Goal: Task Accomplishment & Management: Complete application form

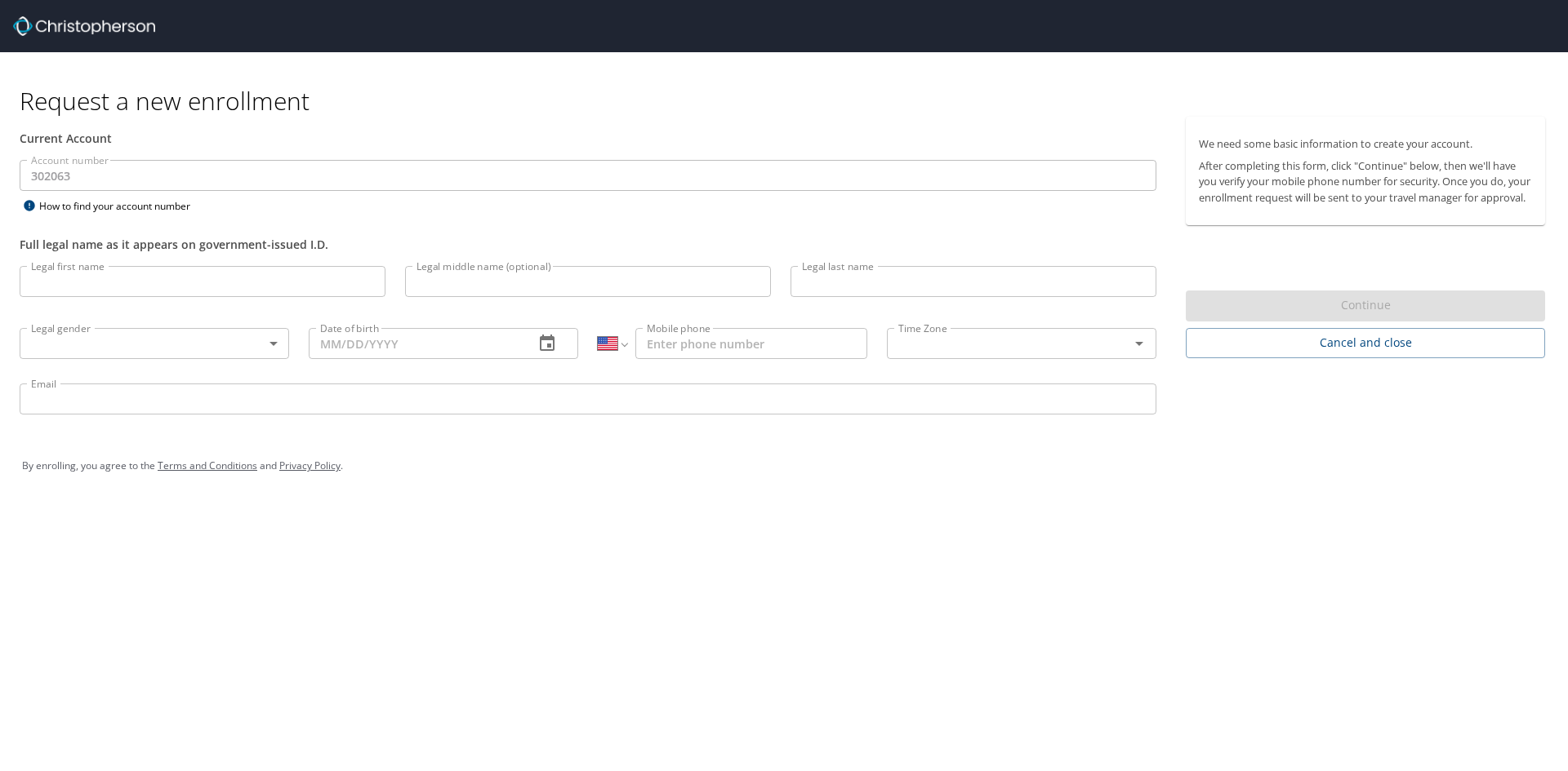
select select "US"
click at [115, 289] on input "Legal first name" at bounding box center [202, 281] width 366 height 31
type input "[PERSON_NAME]"
type input "[PHONE_NUMBER]"
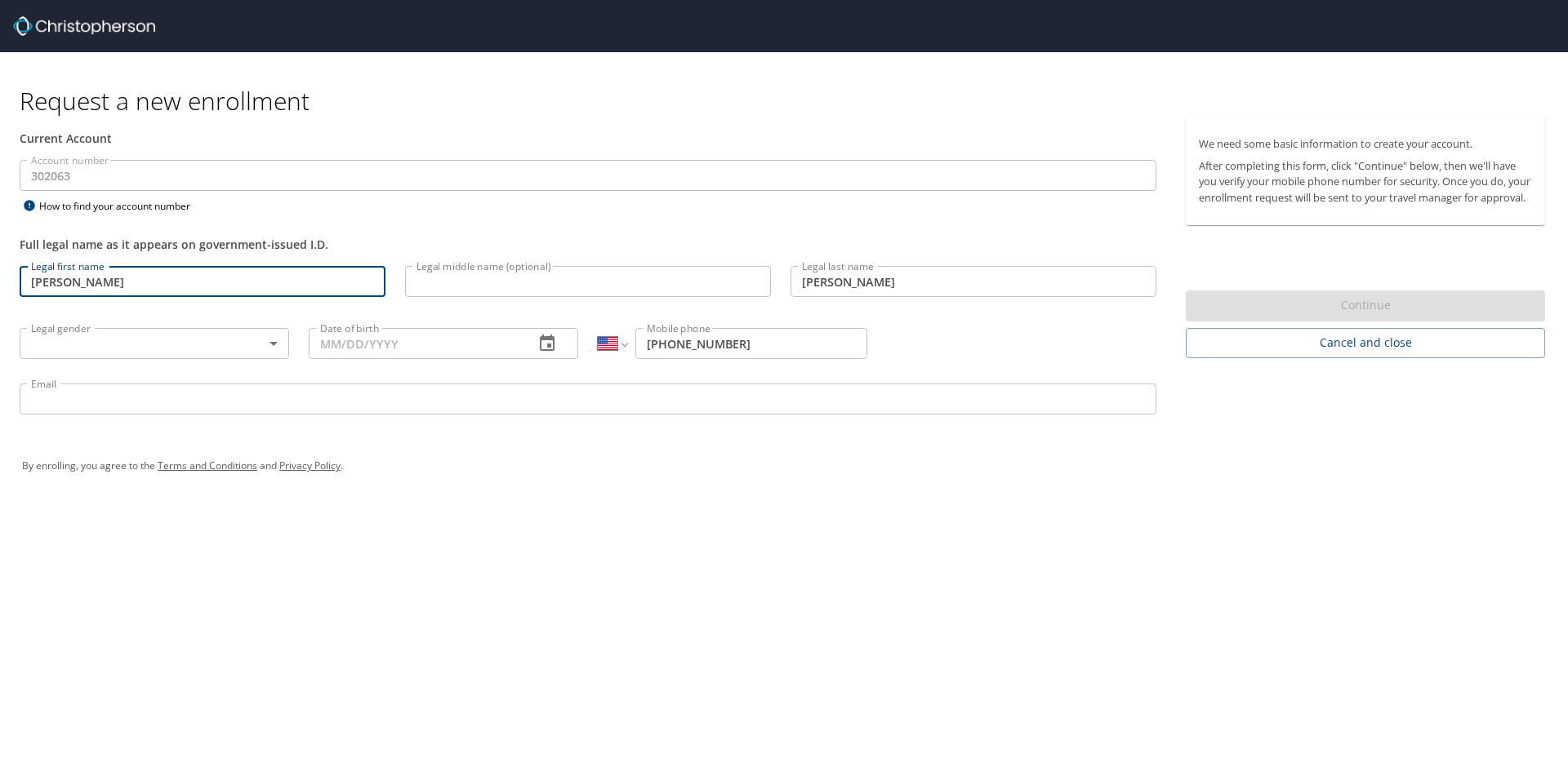
click at [150, 337] on body "Request a new enrollment Current Account Account number 302063 Account number H…" at bounding box center [784, 385] width 1568 height 771
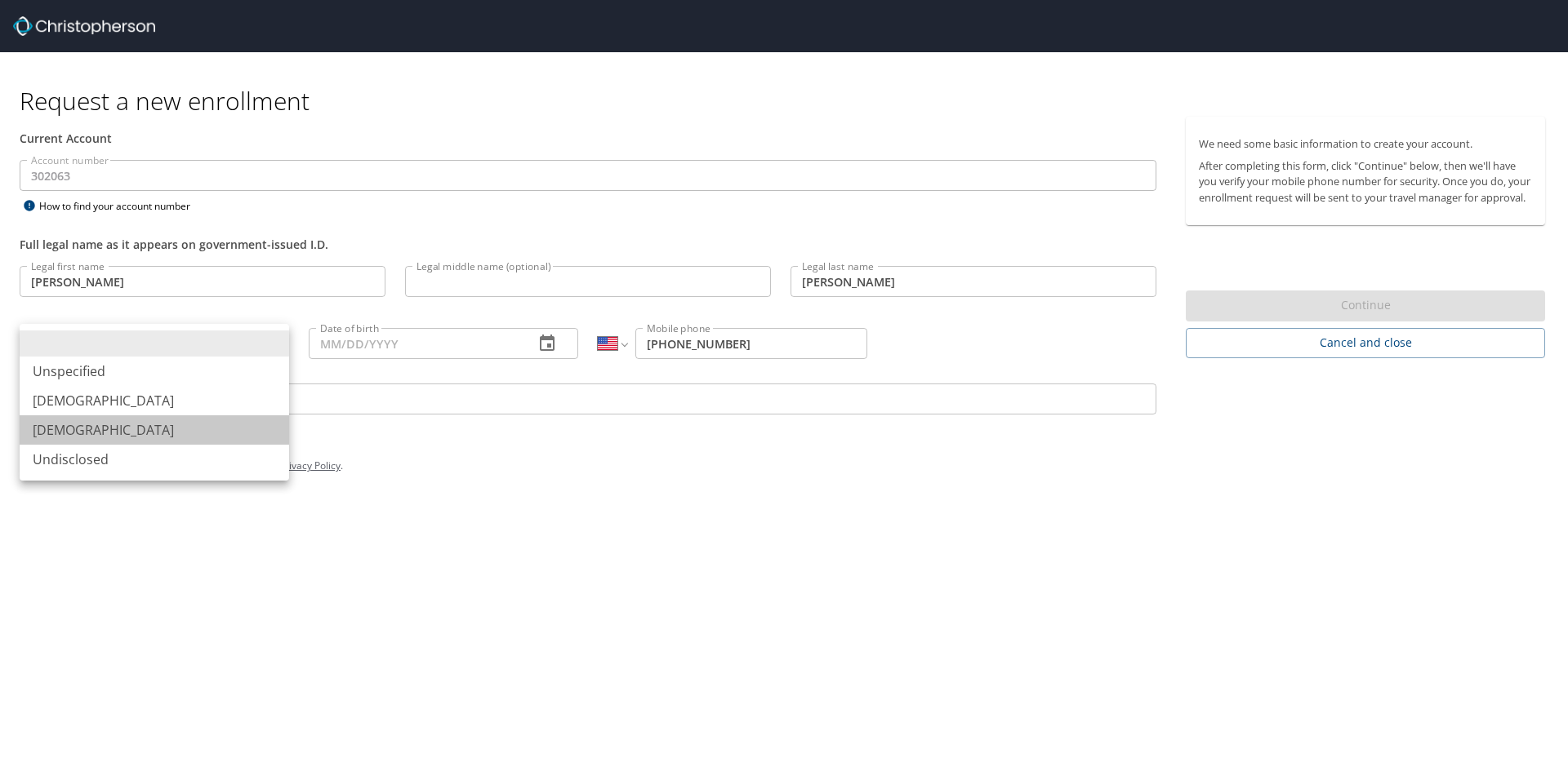
click at [104, 424] on li "[DEMOGRAPHIC_DATA]" at bounding box center [154, 430] width 270 height 30
type input "[DEMOGRAPHIC_DATA]"
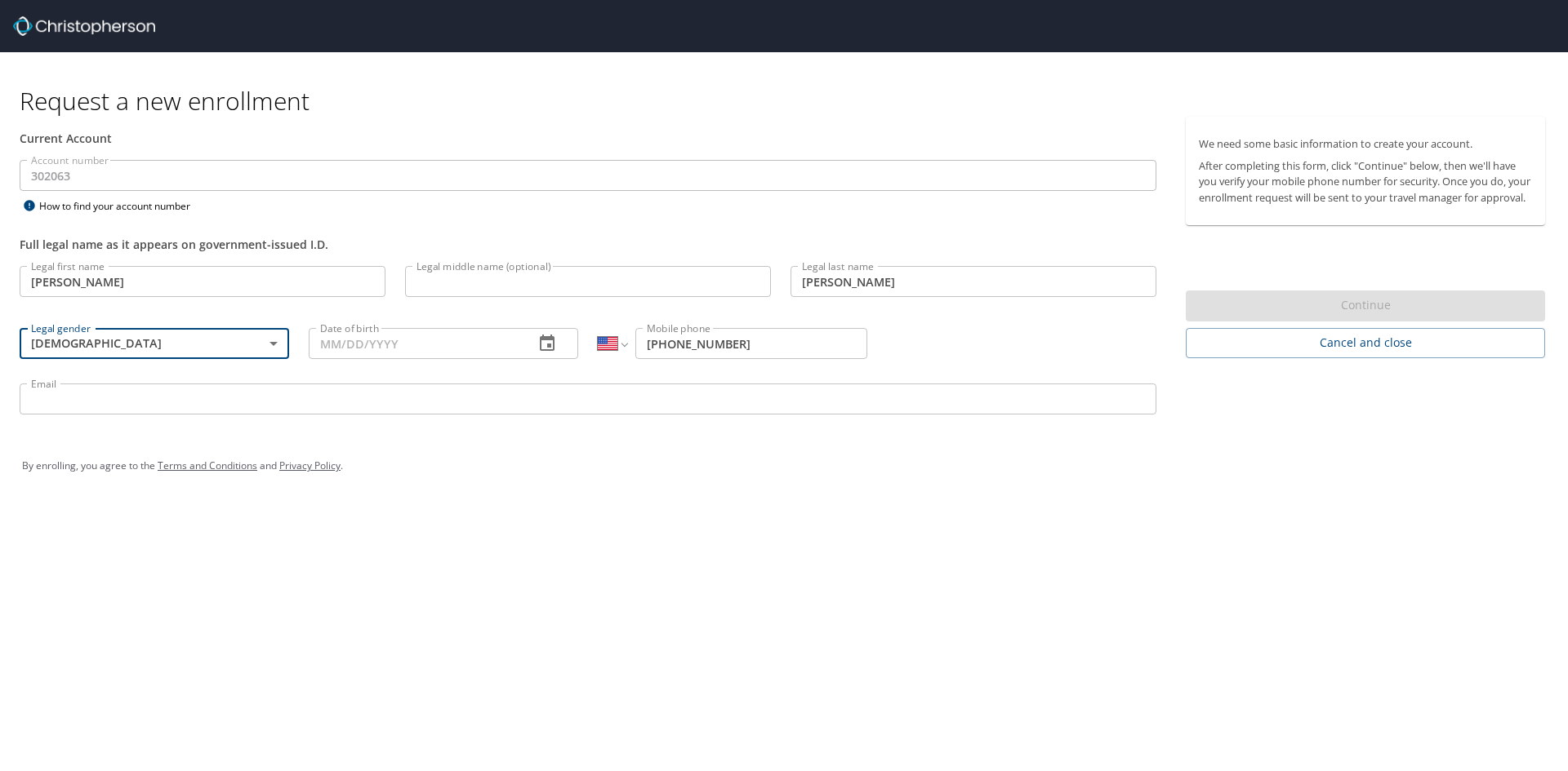
click at [368, 341] on input "Date of birth" at bounding box center [414, 343] width 212 height 31
type input "[DATE]"
click at [436, 285] on input "Legal middle name (optional)" at bounding box center [587, 281] width 366 height 31
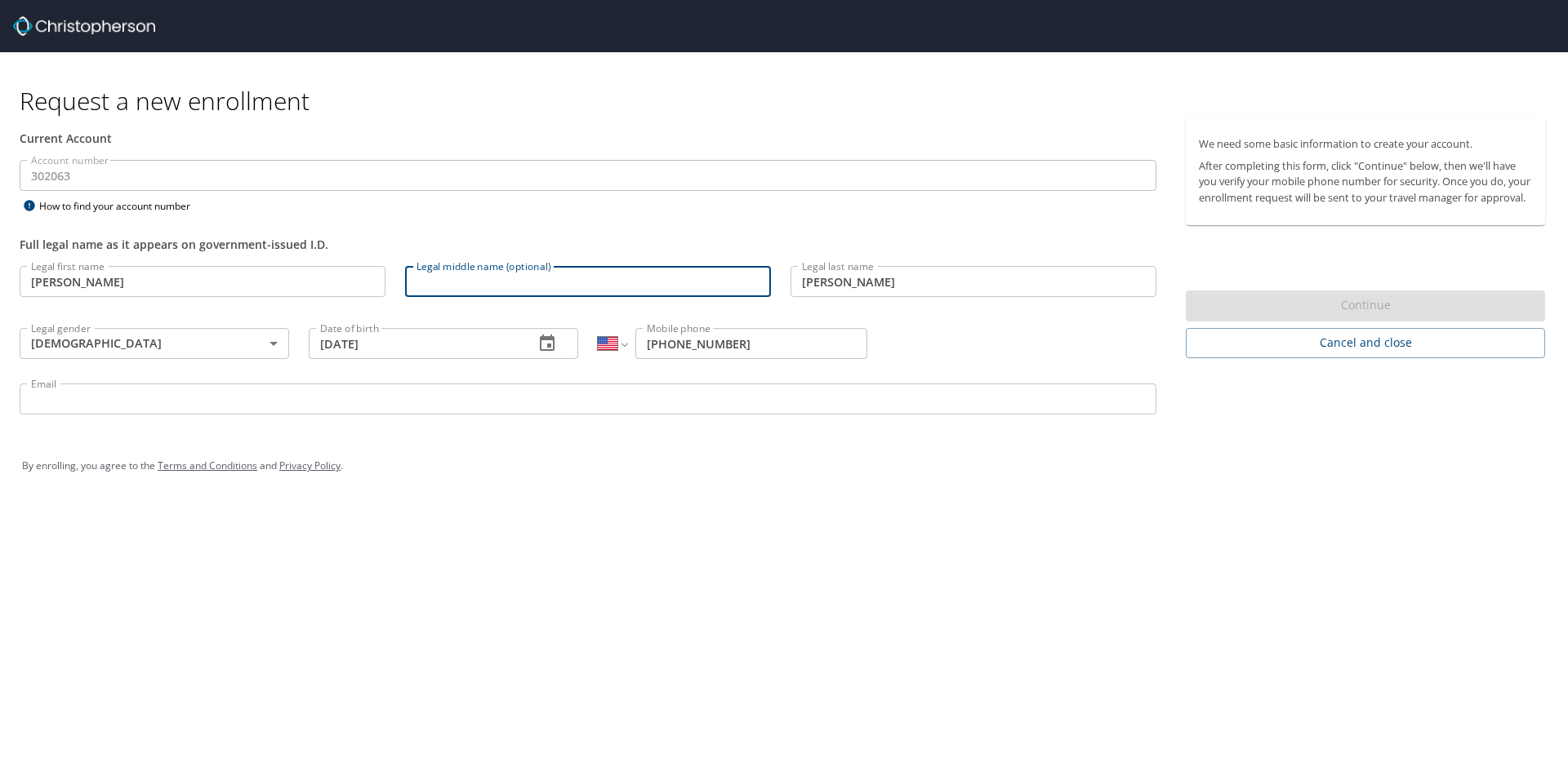
click at [424, 401] on input "Email" at bounding box center [587, 399] width 1136 height 31
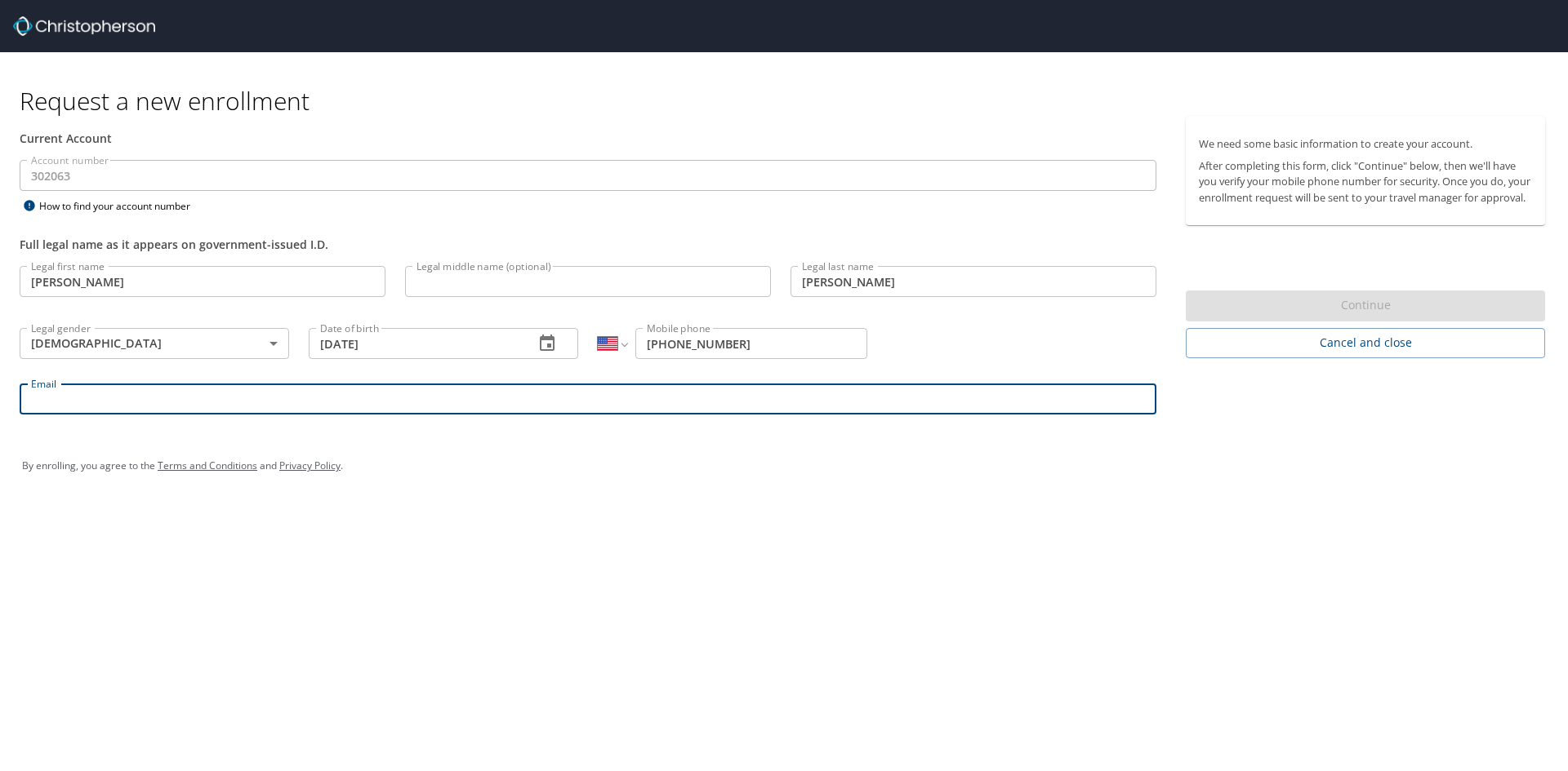
type input "[EMAIL_ADDRESS][DOMAIN_NAME]"
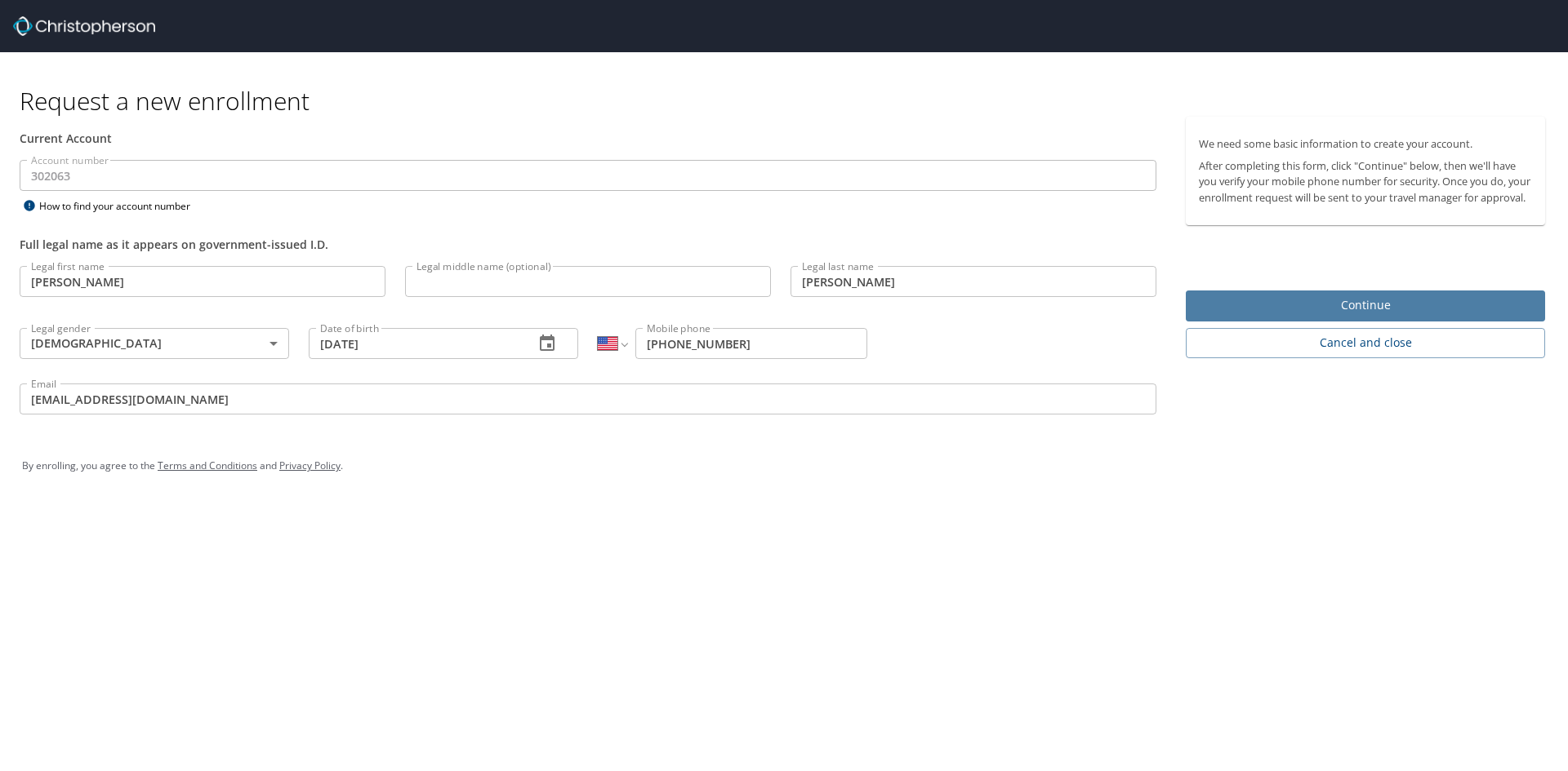
click at [1306, 316] on span "Continue" at bounding box center [1365, 306] width 333 height 20
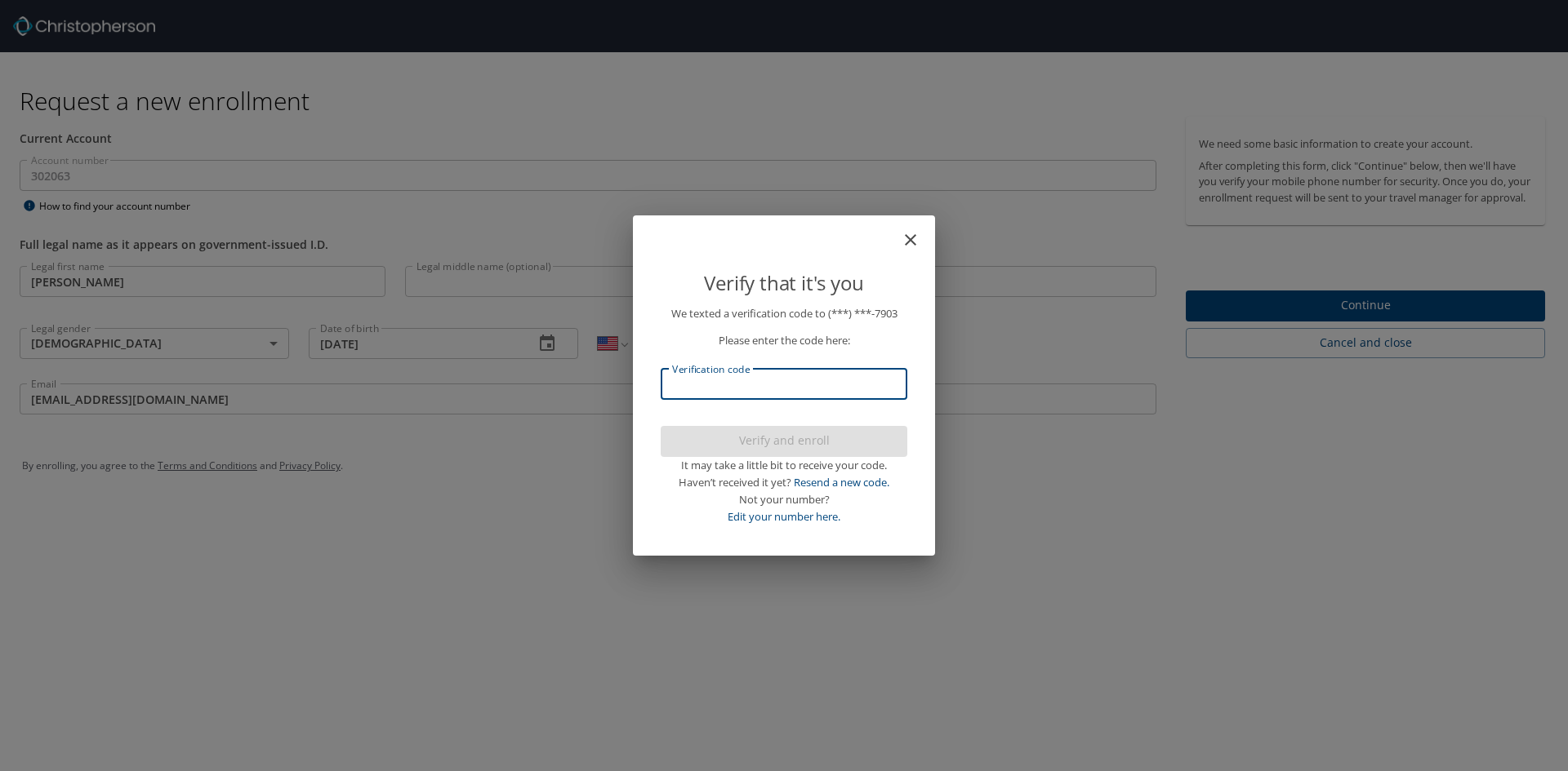
click at [880, 382] on input "Verification code" at bounding box center [784, 384] width 247 height 31
type input "222481"
click at [874, 445] on span "Verify and enroll" at bounding box center [783, 441] width 220 height 20
